Goal: Task Accomplishment & Management: Complete application form

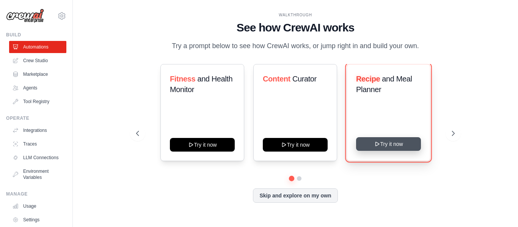
click at [384, 145] on button "Try it now" at bounding box center [388, 144] width 65 height 14
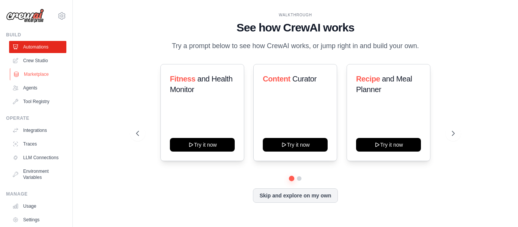
click at [42, 71] on link "Marketplace" at bounding box center [38, 74] width 57 height 12
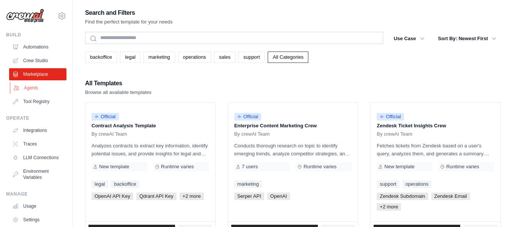
click at [29, 93] on link "Agents" at bounding box center [38, 88] width 57 height 12
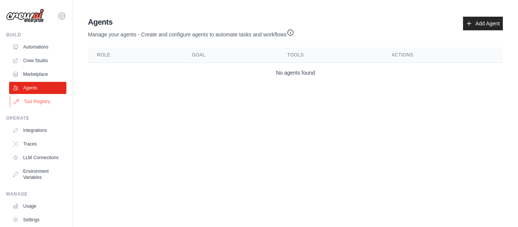
click at [30, 101] on link "Tool Registry" at bounding box center [38, 102] width 57 height 12
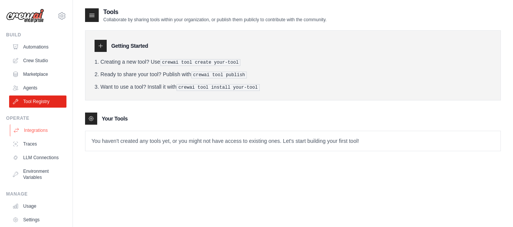
click at [42, 131] on link "Integrations" at bounding box center [38, 130] width 57 height 12
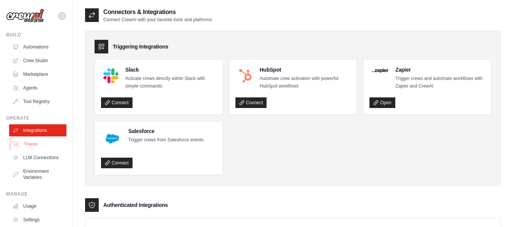
click at [41, 145] on link "Traces" at bounding box center [38, 144] width 57 height 12
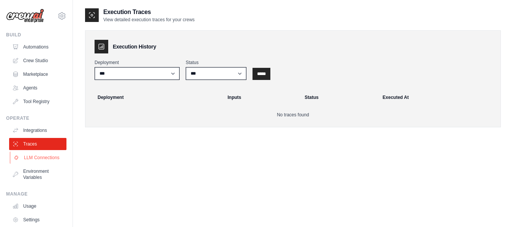
click at [37, 158] on link "LLM Connections" at bounding box center [38, 158] width 57 height 12
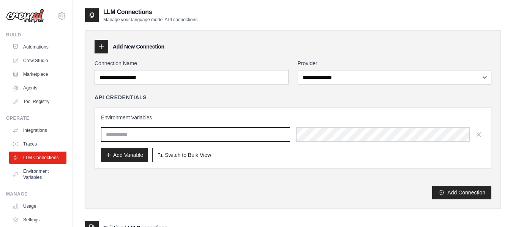
click at [115, 133] on input "text" at bounding box center [195, 135] width 189 height 14
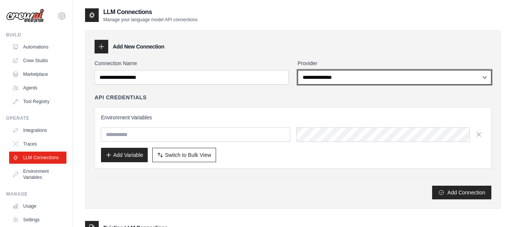
click at [316, 77] on select "**********" at bounding box center [395, 77] width 194 height 14
select select "*********"
click at [298, 70] on select "**********" at bounding box center [395, 77] width 194 height 14
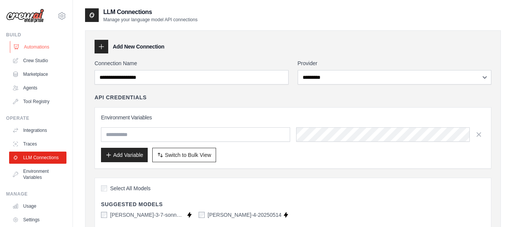
click at [39, 47] on link "Automations" at bounding box center [38, 47] width 57 height 12
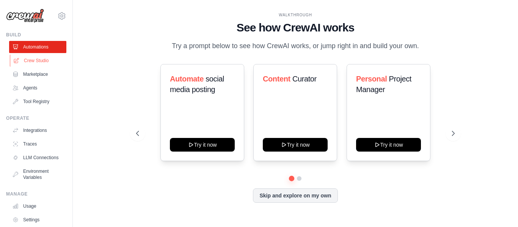
click at [38, 61] on link "Crew Studio" at bounding box center [38, 61] width 57 height 12
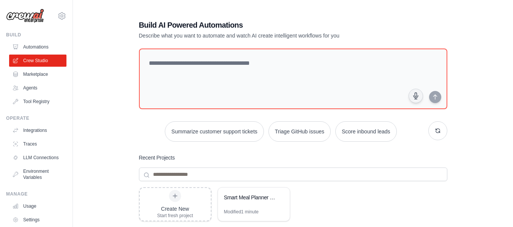
click at [35, 74] on link "Marketplace" at bounding box center [37, 74] width 57 height 12
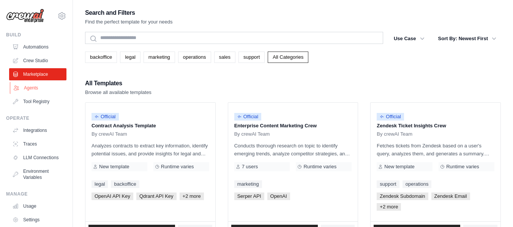
click at [31, 84] on link "Agents" at bounding box center [38, 88] width 57 height 12
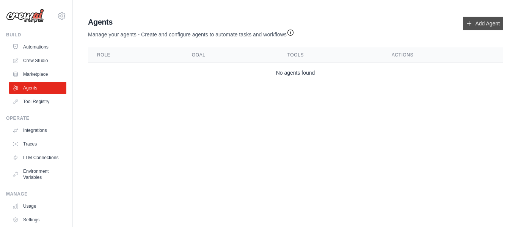
click at [482, 23] on link "Add Agent" at bounding box center [483, 24] width 40 height 14
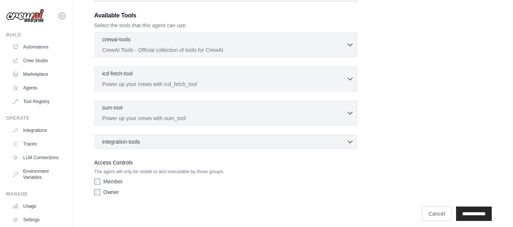
scroll to position [214, 0]
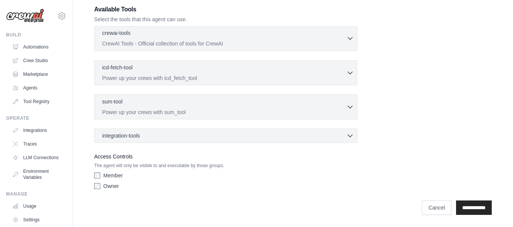
click at [351, 38] on icon "button" at bounding box center [350, 39] width 8 height 8
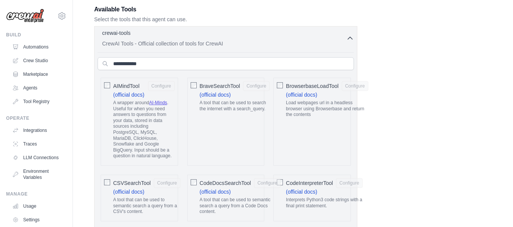
click at [351, 38] on icon "button" at bounding box center [350, 38] width 5 height 2
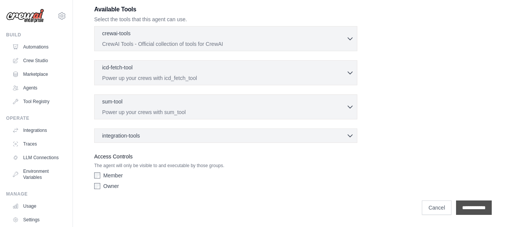
click at [465, 211] on input "**********" at bounding box center [474, 208] width 36 height 14
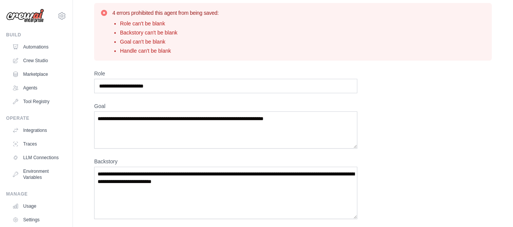
scroll to position [25, 0]
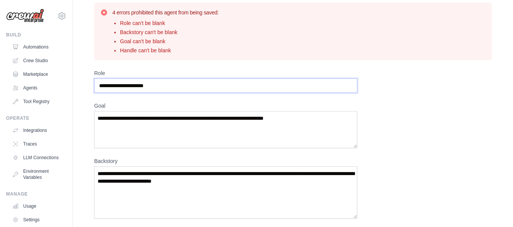
click at [215, 83] on input "Role" at bounding box center [225, 86] width 263 height 14
click at [154, 115] on textarea "Goal" at bounding box center [225, 129] width 263 height 37
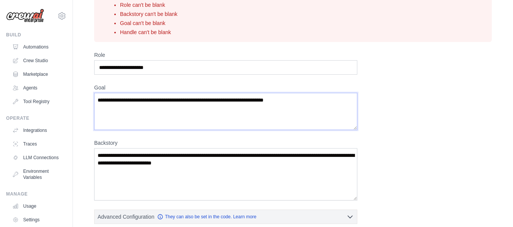
scroll to position [43, 0]
drag, startPoint x: 151, startPoint y: 165, endPoint x: 113, endPoint y: 108, distance: 67.9
click at [113, 108] on textarea "Goal" at bounding box center [225, 111] width 263 height 37
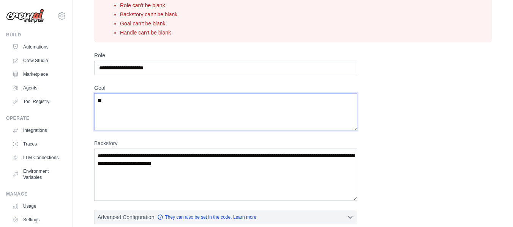
type textarea "*"
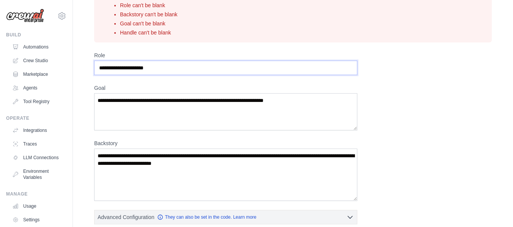
drag, startPoint x: 159, startPoint y: 68, endPoint x: 112, endPoint y: 66, distance: 47.1
click at [112, 66] on input "Role" at bounding box center [225, 68] width 263 height 14
type input "*"
type input "**********"
click at [108, 103] on textarea "Goal" at bounding box center [225, 111] width 263 height 37
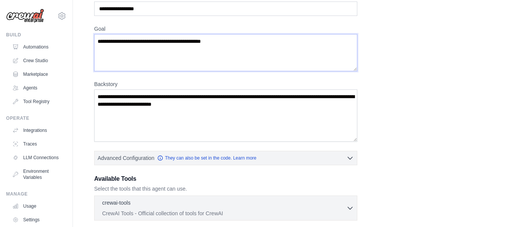
scroll to position [102, 0]
type textarea "**********"
click at [172, 120] on textarea "Backstory" at bounding box center [225, 115] width 263 height 52
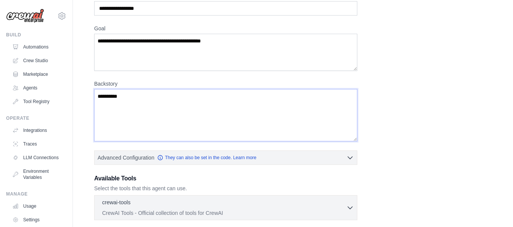
type textarea "*********"
click at [140, 39] on textarea "**********" at bounding box center [225, 52] width 263 height 37
click at [217, 40] on textarea "**********" at bounding box center [225, 52] width 263 height 37
type textarea "**********"
click at [168, 103] on textarea "*********" at bounding box center [225, 115] width 263 height 52
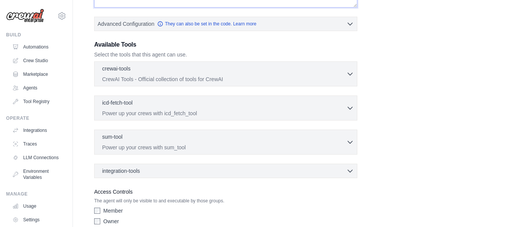
scroll to position [272, 0]
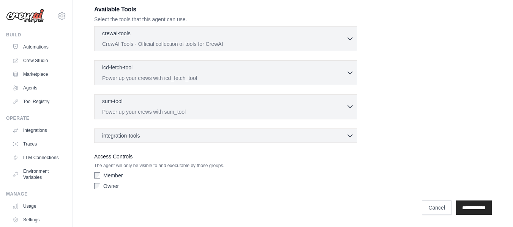
type textarea "**********"
click at [205, 106] on div "sum-tool 0 selected" at bounding box center [224, 102] width 244 height 9
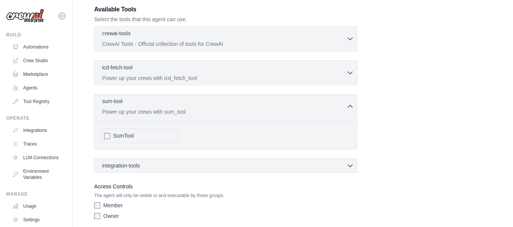
click at [205, 106] on div "sum-tool 0 selected" at bounding box center [224, 102] width 244 height 9
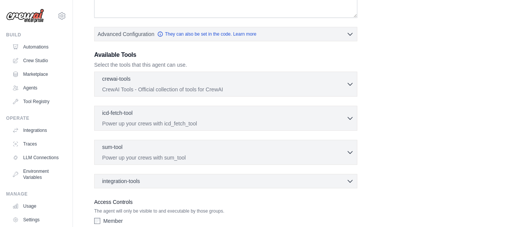
scroll to position [226, 0]
click at [317, 89] on p "CrewAI Tools - Official collection of tools for CrewAI" at bounding box center [224, 90] width 244 height 8
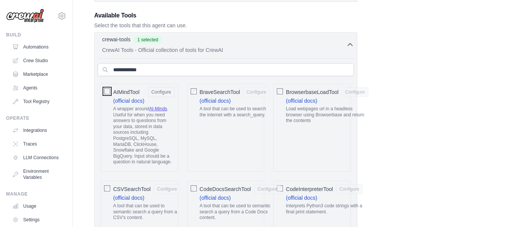
scroll to position [265, 0]
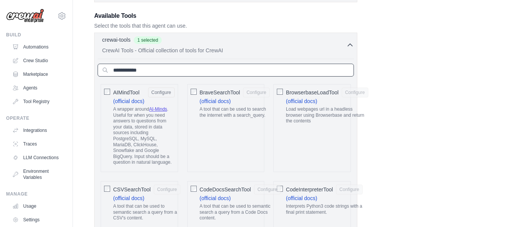
click at [161, 72] on input "text" at bounding box center [226, 70] width 256 height 13
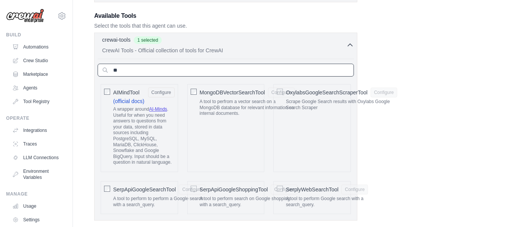
type input "*"
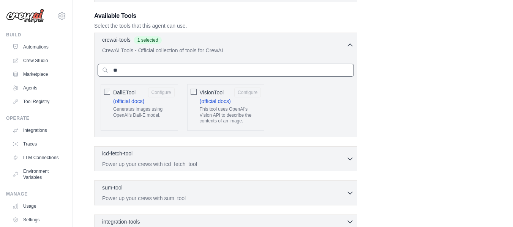
type input "*"
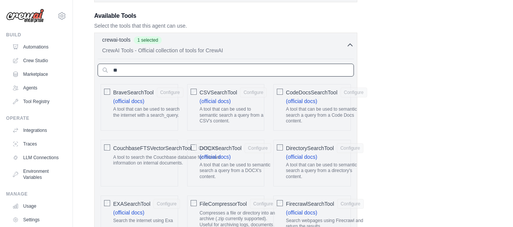
type input "*"
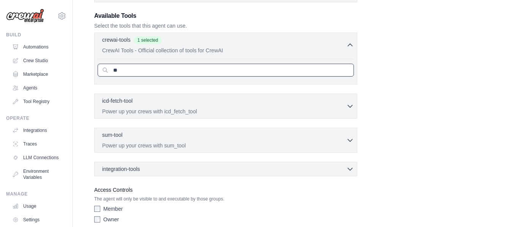
type input "*"
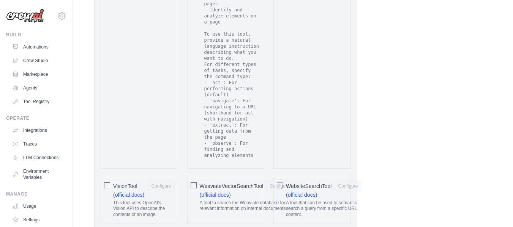
scroll to position [1782, 0]
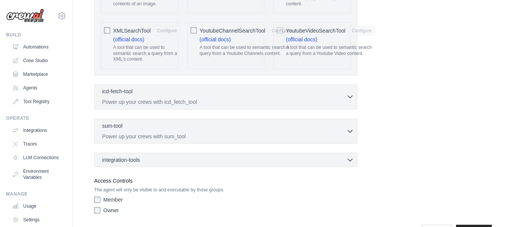
click at [329, 98] on p "Power up your crews with icd_fetch_tool" at bounding box center [224, 102] width 244 height 8
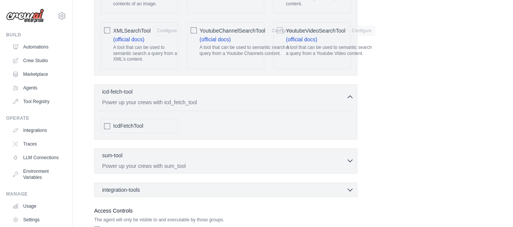
click at [318, 152] on div "sum-tool 0 selected" at bounding box center [224, 156] width 244 height 9
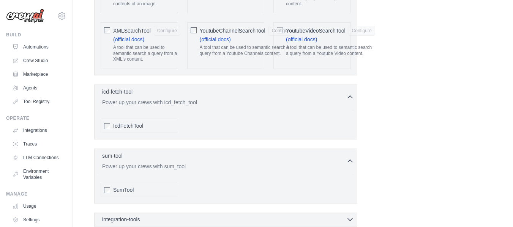
click at [317, 216] on div "integration-tools 0 selected" at bounding box center [228, 220] width 252 height 8
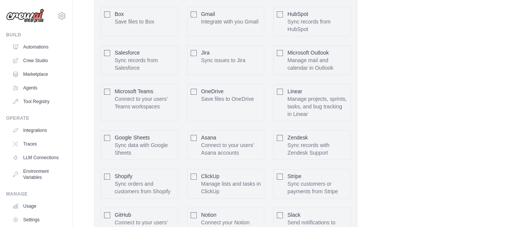
scroll to position [2106, 0]
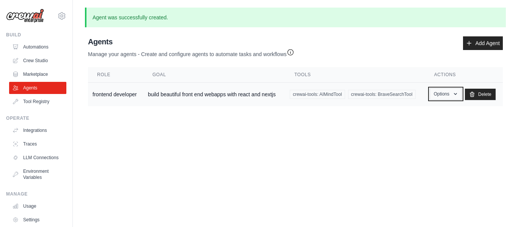
click at [448, 93] on button "Options" at bounding box center [446, 93] width 32 height 11
click at [433, 108] on link "Show" at bounding box center [435, 112] width 55 height 14
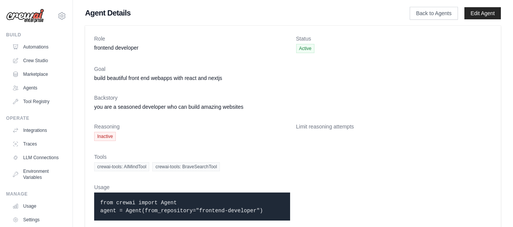
scroll to position [16, 0]
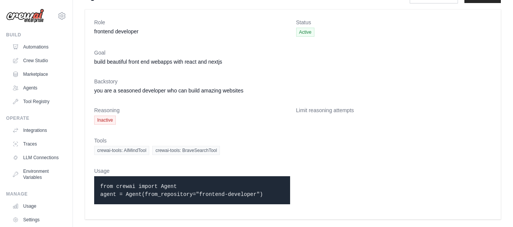
click at [109, 120] on span "Inactive" at bounding box center [105, 120] width 22 height 9
click at [302, 110] on dt "Limit reasoning attempts" at bounding box center [394, 111] width 196 height 8
click at [182, 153] on span "crewai-tools: BraveSearchTool" at bounding box center [186, 150] width 68 height 9
click at [50, 97] on link "Tool Registry" at bounding box center [38, 102] width 57 height 12
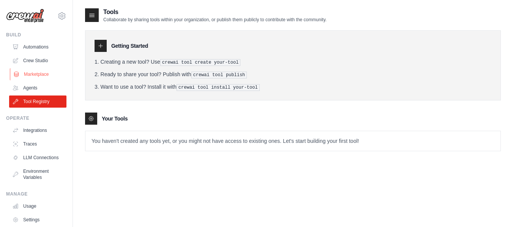
click at [44, 78] on link "Marketplace" at bounding box center [38, 74] width 57 height 12
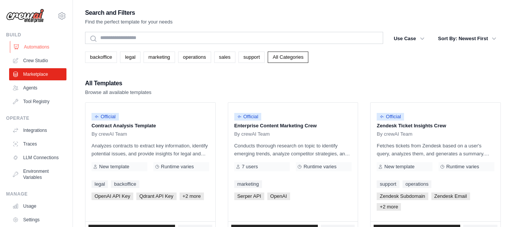
click at [38, 49] on link "Automations" at bounding box center [38, 47] width 57 height 12
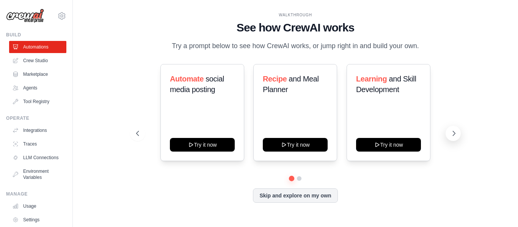
click at [456, 128] on button at bounding box center [453, 133] width 15 height 15
click at [450, 131] on button at bounding box center [453, 133] width 15 height 15
click at [455, 128] on button at bounding box center [453, 133] width 15 height 15
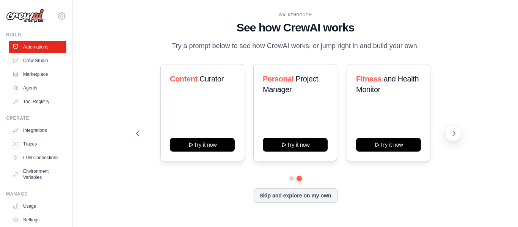
click at [452, 131] on icon at bounding box center [454, 134] width 8 height 8
click at [451, 134] on icon at bounding box center [454, 134] width 8 height 8
click at [453, 131] on icon at bounding box center [454, 134] width 8 height 8
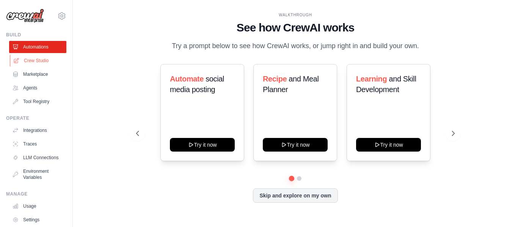
click at [35, 66] on link "Crew Studio" at bounding box center [38, 61] width 57 height 12
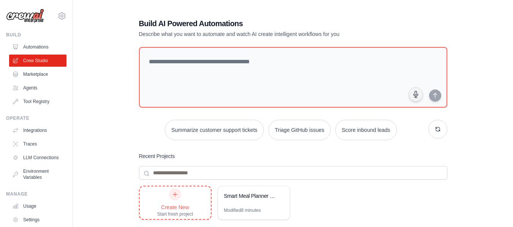
scroll to position [1, 0]
click at [35, 72] on link "Marketplace" at bounding box center [38, 74] width 57 height 12
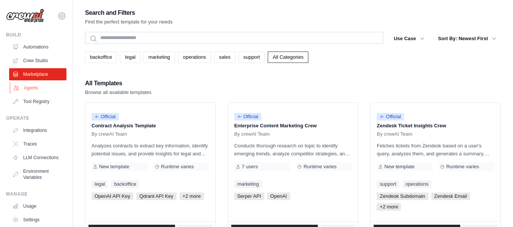
click at [32, 87] on link "Agents" at bounding box center [38, 88] width 57 height 12
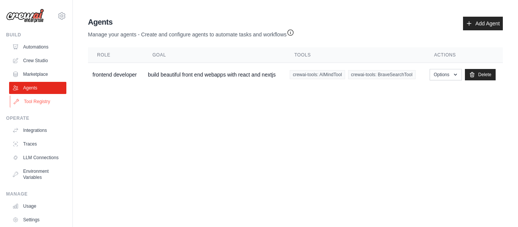
click at [38, 103] on link "Tool Registry" at bounding box center [38, 102] width 57 height 12
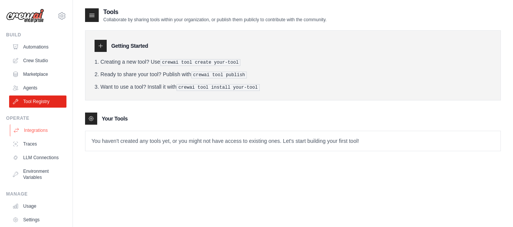
click at [38, 132] on link "Integrations" at bounding box center [38, 130] width 57 height 12
click at [38, 139] on link "Traces" at bounding box center [38, 144] width 57 height 12
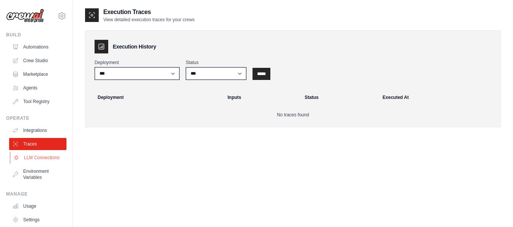
click at [31, 157] on link "LLM Connections" at bounding box center [38, 158] width 57 height 12
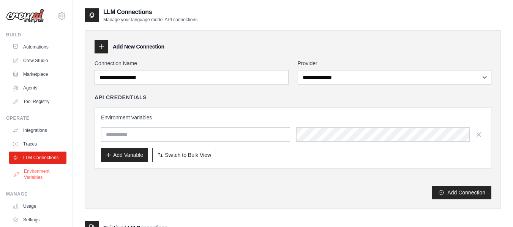
click at [47, 180] on link "Environment Variables" at bounding box center [38, 174] width 57 height 18
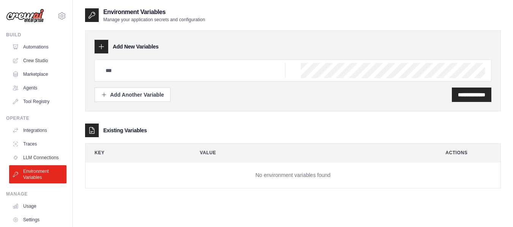
scroll to position [45, 0]
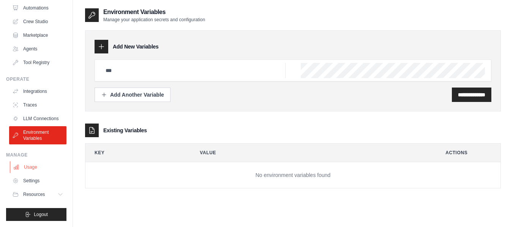
click at [41, 168] on link "Usage" at bounding box center [38, 167] width 57 height 12
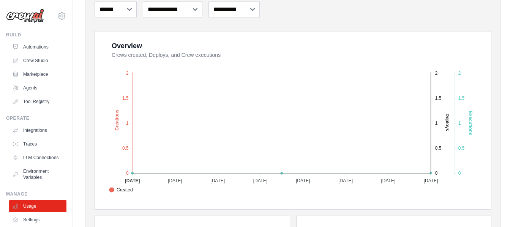
scroll to position [113, 0]
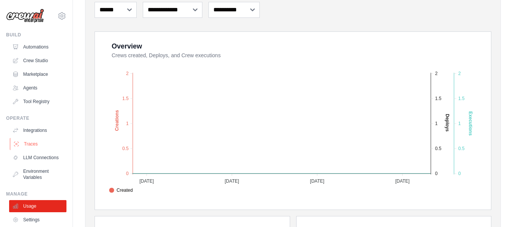
click at [34, 142] on link "Traces" at bounding box center [38, 144] width 57 height 12
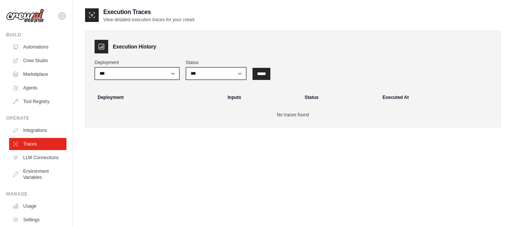
click at [35, 138] on ul "Integrations Traces LLM Connections Environment Variables" at bounding box center [37, 153] width 57 height 59
click at [35, 159] on link "LLM Connections" at bounding box center [38, 158] width 57 height 12
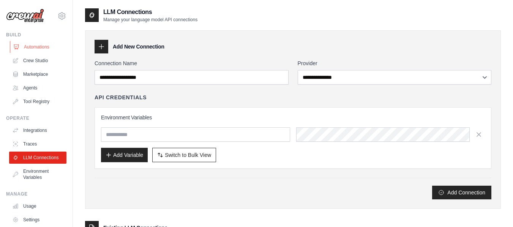
click at [38, 47] on link "Automations" at bounding box center [38, 47] width 57 height 12
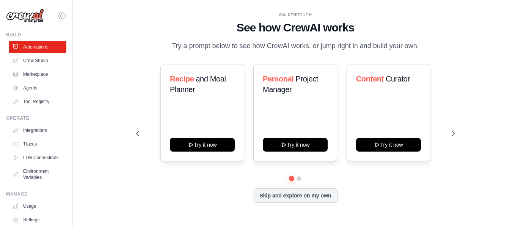
click at [57, 17] on icon at bounding box center [61, 15] width 9 height 9
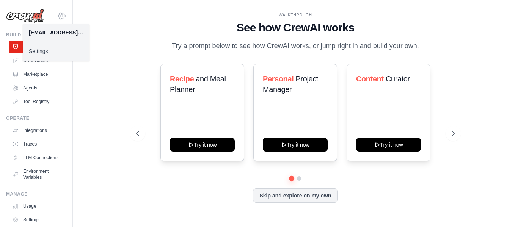
click at [57, 17] on icon at bounding box center [61, 15] width 9 height 9
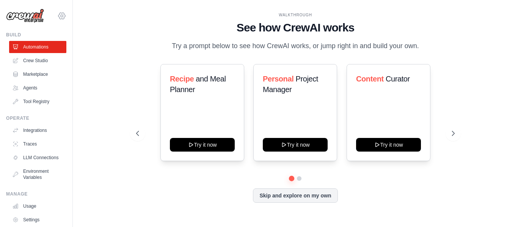
click at [57, 17] on icon at bounding box center [61, 15] width 9 height 9
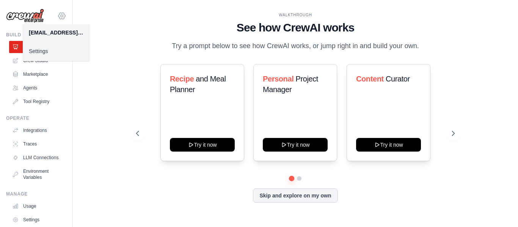
click at [57, 17] on icon at bounding box center [61, 15] width 9 height 9
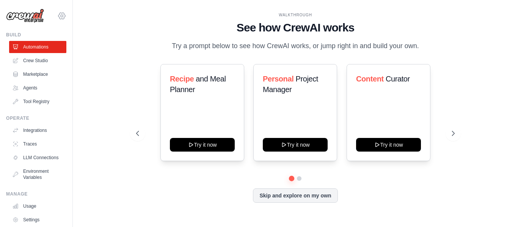
click at [57, 11] on icon at bounding box center [61, 15] width 9 height 9
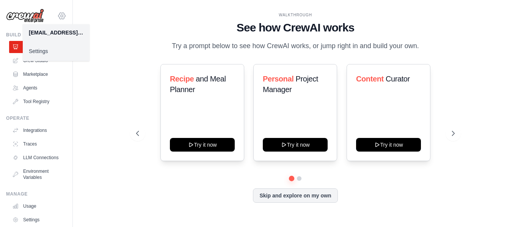
click at [57, 11] on icon at bounding box center [61, 15] width 9 height 9
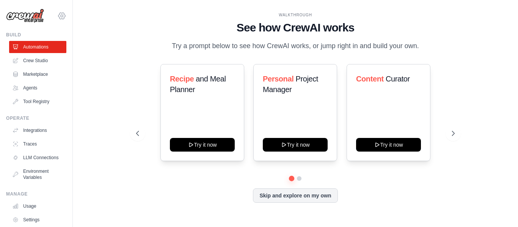
click at [57, 11] on icon at bounding box center [61, 15] width 9 height 9
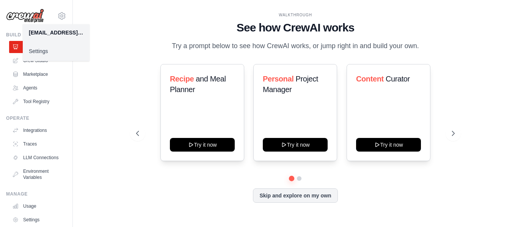
click at [110, 134] on div "WALKTHROUGH See how [PERSON_NAME] works Try a prompt below to see how [PERSON_N…" at bounding box center [295, 114] width 421 height 212
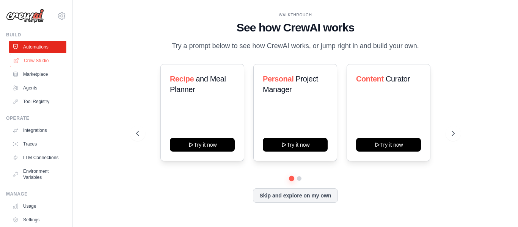
click at [44, 58] on link "Crew Studio" at bounding box center [38, 61] width 57 height 12
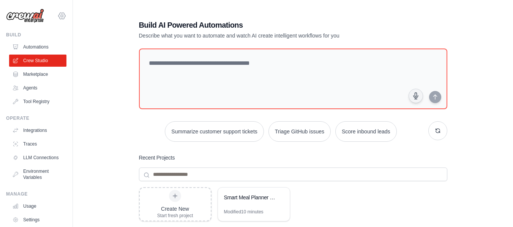
click at [58, 17] on icon at bounding box center [61, 15] width 9 height 9
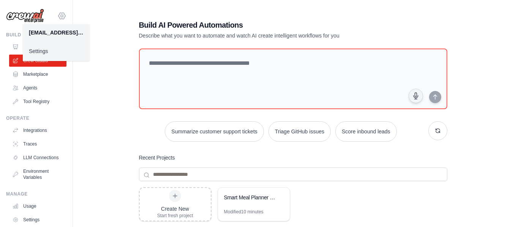
click at [58, 17] on icon at bounding box center [61, 15] width 9 height 9
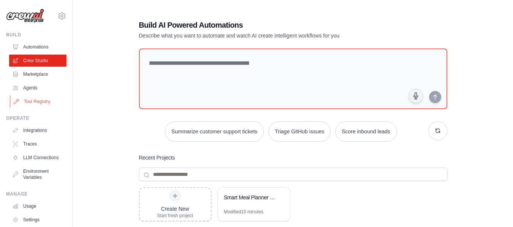
click at [36, 102] on link "Tool Registry" at bounding box center [38, 102] width 57 height 12
